Goal: Information Seeking & Learning: Learn about a topic

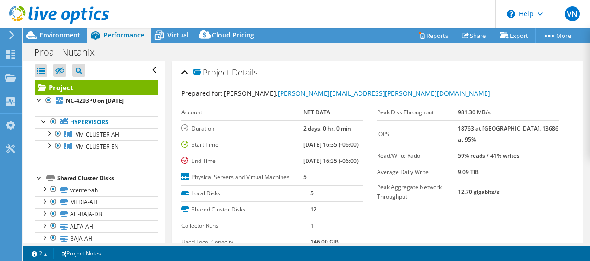
select select "USD"
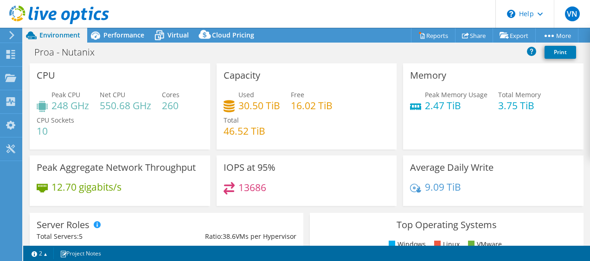
select select "USD"
click at [121, 37] on span "Performance" at bounding box center [123, 35] width 41 height 9
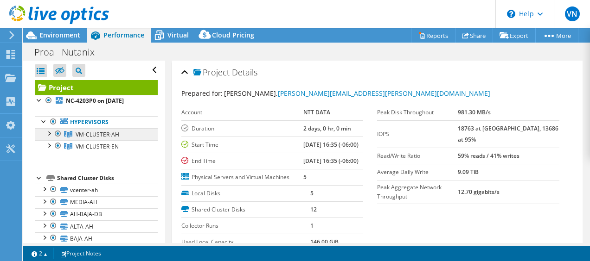
click at [99, 136] on span "VM-CLUSTER-AH" at bounding box center [98, 135] width 44 height 8
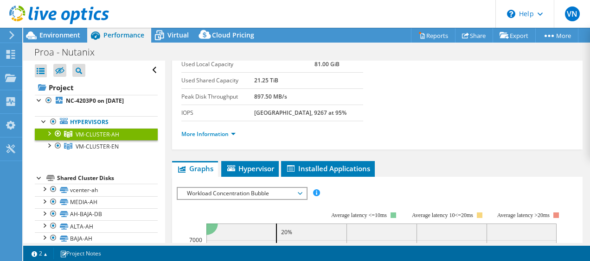
scroll to position [85, 0]
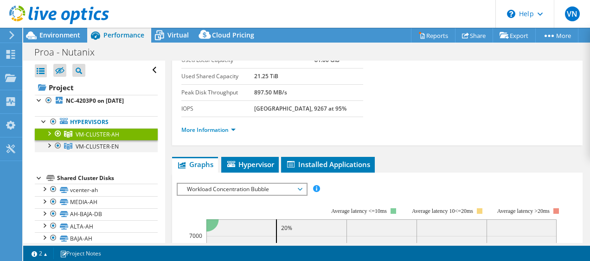
click at [61, 143] on div at bounding box center [57, 145] width 9 height 11
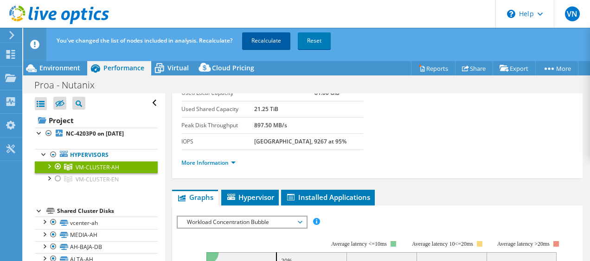
click at [251, 47] on link "Recalculate" at bounding box center [266, 40] width 48 height 17
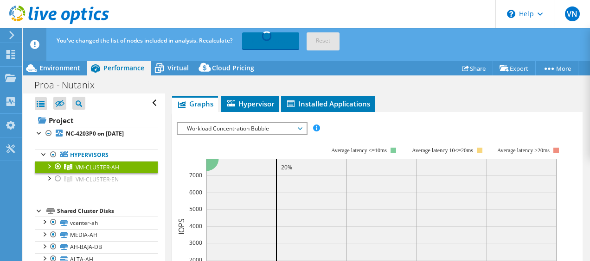
scroll to position [160, 0]
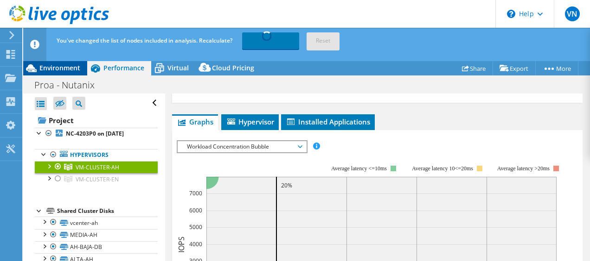
click at [62, 64] on span "Environment" at bounding box center [59, 67] width 41 height 9
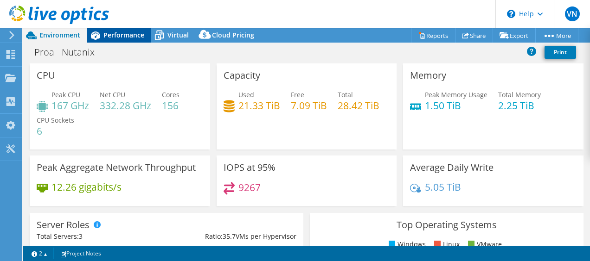
click at [120, 41] on div "Performance" at bounding box center [119, 35] width 64 height 15
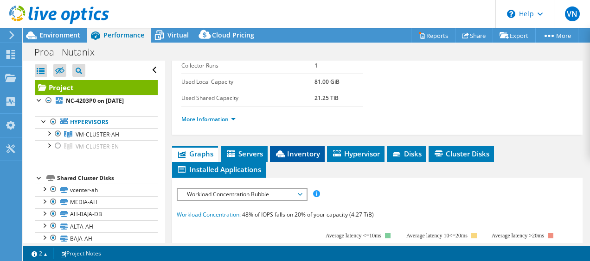
click at [306, 159] on span "Inventory" at bounding box center [296, 153] width 45 height 9
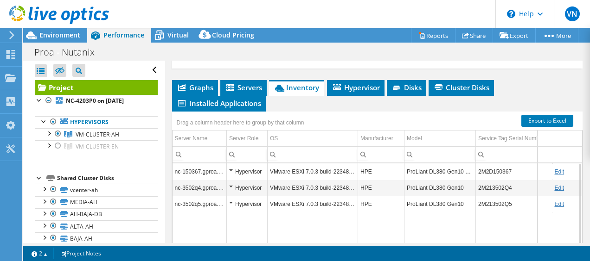
scroll to position [226, 0]
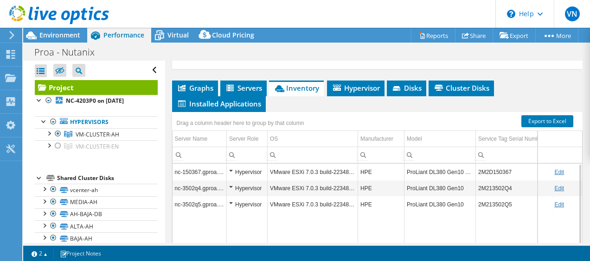
click at [495, 180] on td "2M2D150367" at bounding box center [514, 172] width 77 height 16
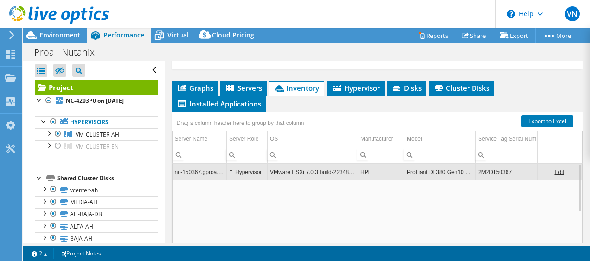
click at [495, 180] on td "2M2D150367" at bounding box center [514, 172] width 77 height 16
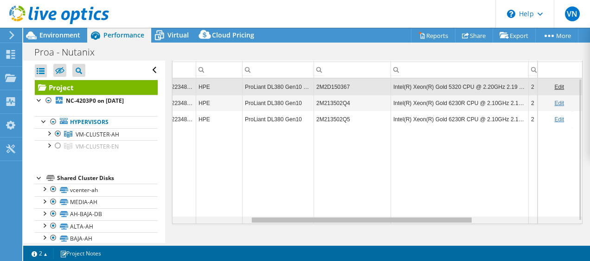
scroll to position [0, 0]
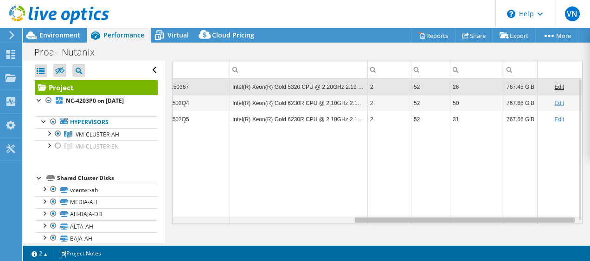
drag, startPoint x: 362, startPoint y: 224, endPoint x: 564, endPoint y: 219, distance: 203.1
click at [564, 219] on body "VN End User Victor Nava emanuel.nava@global.ntt NTT DATA My Profile Log Out \n …" at bounding box center [295, 130] width 590 height 261
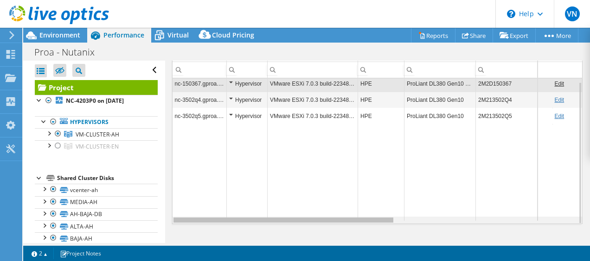
drag, startPoint x: 423, startPoint y: 220, endPoint x: 213, endPoint y: 216, distance: 209.5
click at [213, 216] on body "VN End User Victor Nava emanuel.nava@global.ntt NTT DATA My Profile Log Out \n …" at bounding box center [295, 130] width 590 height 261
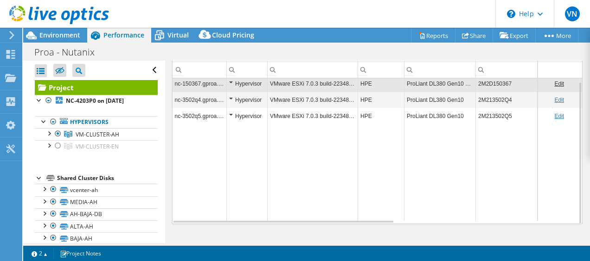
click at [231, 80] on div "Hypervisor" at bounding box center [247, 83] width 36 height 11
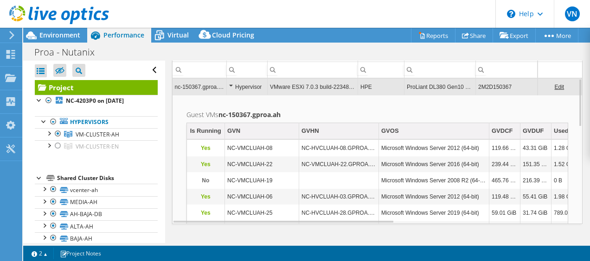
click at [231, 82] on div "Hypervisor" at bounding box center [247, 87] width 36 height 11
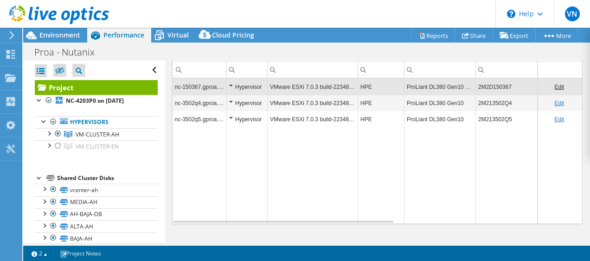
click at [231, 82] on div "Hypervisor" at bounding box center [247, 87] width 36 height 11
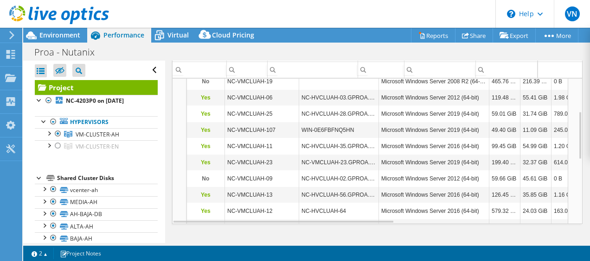
drag, startPoint x: 352, startPoint y: 218, endPoint x: 382, endPoint y: 218, distance: 30.6
click at [382, 220] on tr "Yes OmniStackVC-172-16-1-202 omnicube-ip1-202.gproa.ah Ubuntu Linux (64-bit) 20…" at bounding box center [504, 228] width 634 height 16
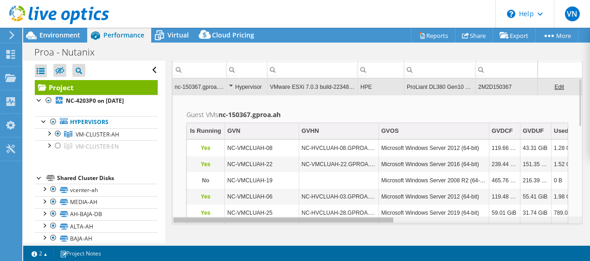
drag, startPoint x: 372, startPoint y: 222, endPoint x: 315, endPoint y: 209, distance: 58.0
click at [315, 209] on body "VN End User Victor Nava emanuel.nava@global.ntt NTT DATA My Profile Log Out \n …" at bounding box center [295, 130] width 590 height 261
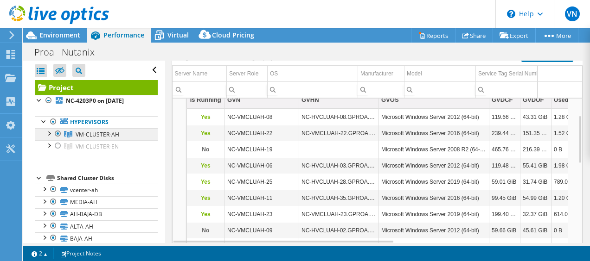
click at [43, 134] on link "VM-CLUSTER-AH" at bounding box center [96, 134] width 123 height 12
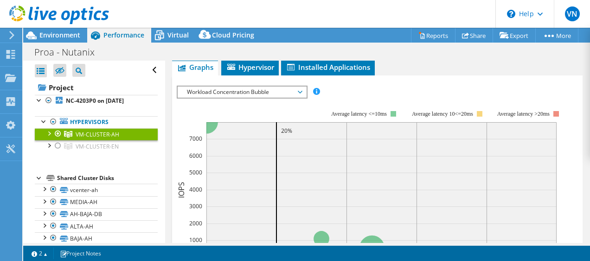
click at [49, 134] on div at bounding box center [48, 132] width 9 height 9
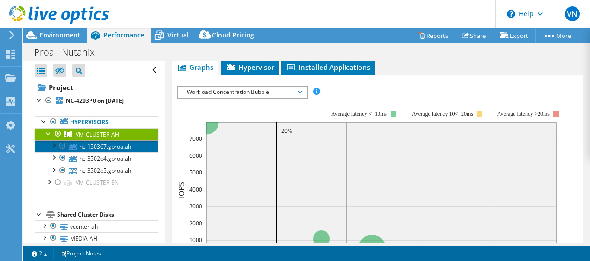
click at [108, 145] on link "nc-150367.gproa.ah" at bounding box center [96, 146] width 123 height 12
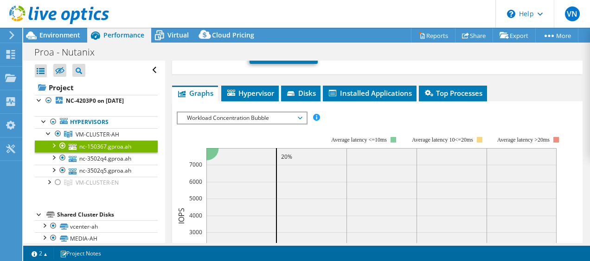
click at [98, 143] on link "nc-150367.gproa.ah" at bounding box center [96, 146] width 123 height 12
click at [265, 89] on span "Hypervisor" at bounding box center [250, 93] width 48 height 9
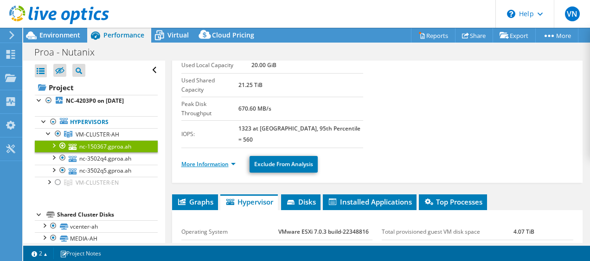
click at [233, 160] on link "More Information" at bounding box center [208, 164] width 54 height 8
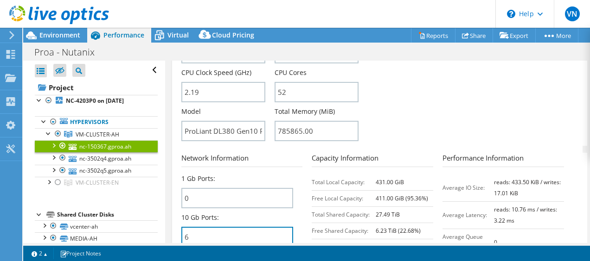
drag, startPoint x: 212, startPoint y: 205, endPoint x: 180, endPoint y: 208, distance: 32.6
click at [180, 208] on div "nc-150367.gproa.ah Details Operating System VMware ESXi 7.0.3 build-22348816 Lo…" at bounding box center [377, 55] width 411 height 664
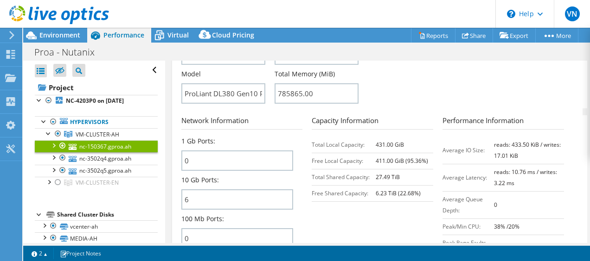
click at [55, 147] on div at bounding box center [53, 144] width 9 height 9
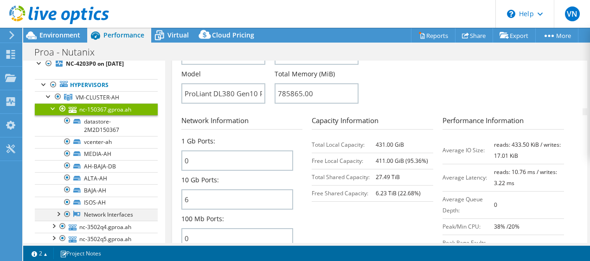
click at [58, 214] on div at bounding box center [57, 213] width 9 height 9
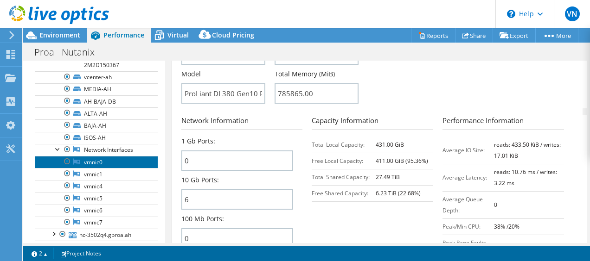
click at [93, 159] on link "vmnic0" at bounding box center [96, 162] width 123 height 12
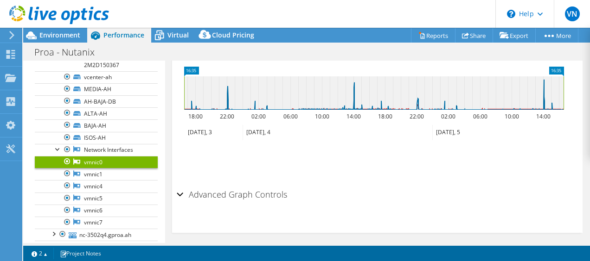
scroll to position [318, 0]
click at [184, 195] on h2 "Advanced Graph Controls" at bounding box center [232, 194] width 110 height 19
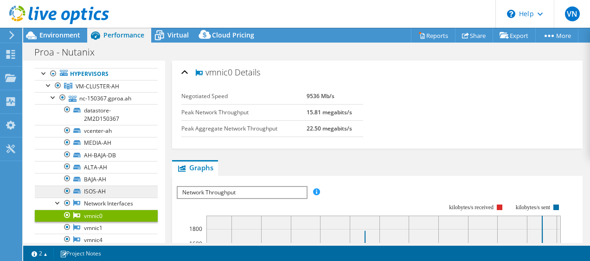
scroll to position [48, 0]
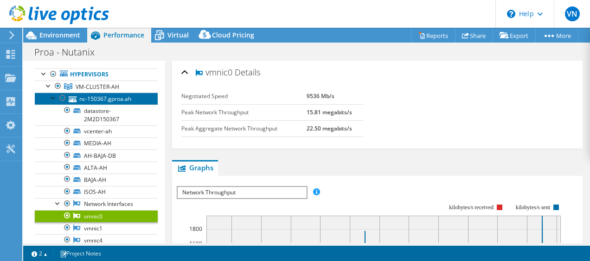
click at [96, 98] on link "nc-150367.gproa.ah" at bounding box center [96, 99] width 123 height 12
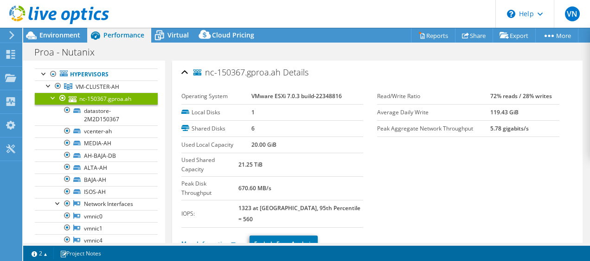
click at [54, 99] on div at bounding box center [53, 97] width 9 height 9
